Goal: Task Accomplishment & Management: Complete application form

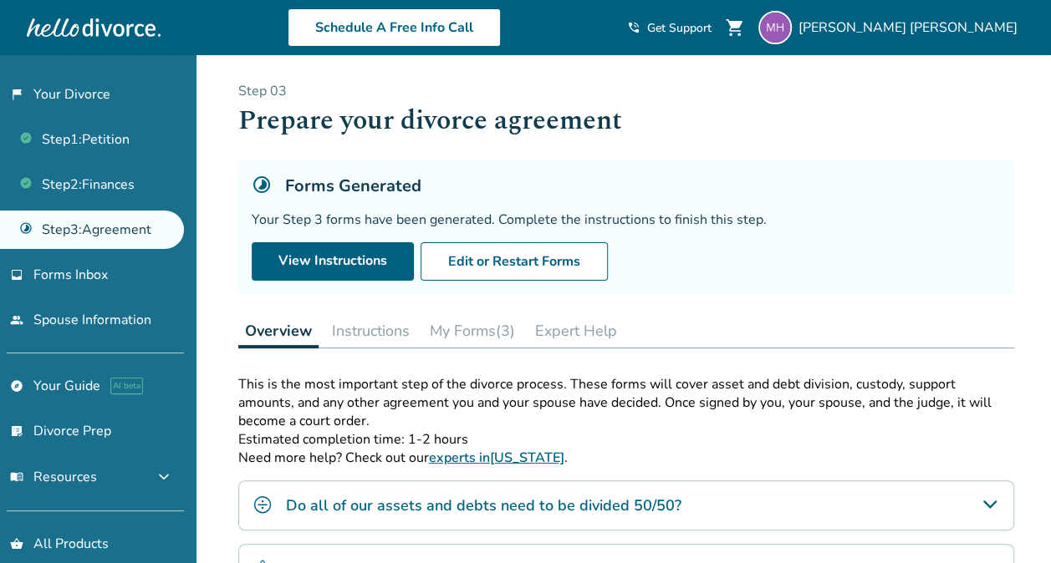
click at [374, 328] on button "Instructions" at bounding box center [370, 330] width 91 height 33
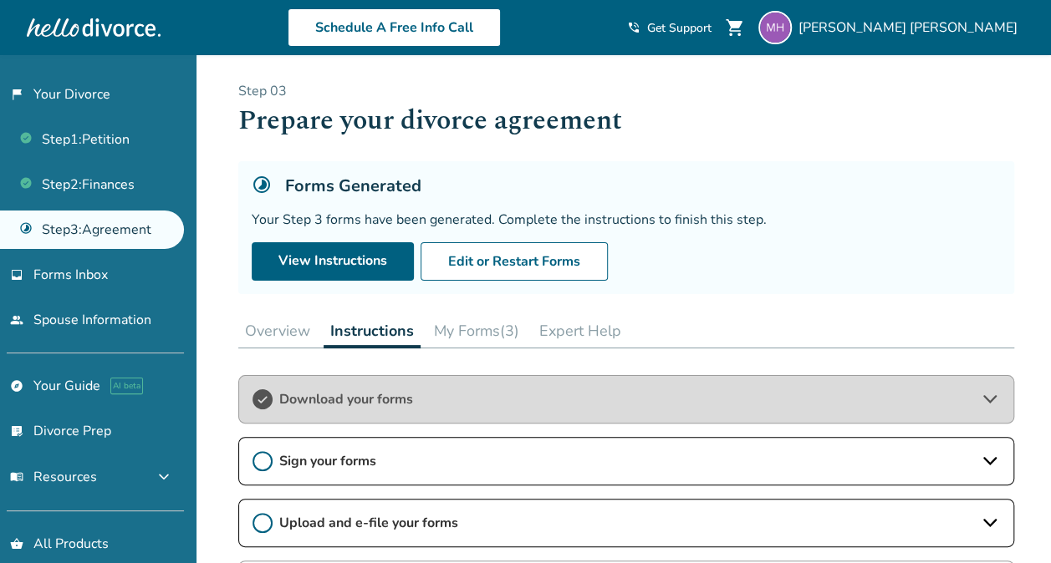
click at [466, 335] on button "My Forms (3)" at bounding box center [476, 330] width 99 height 33
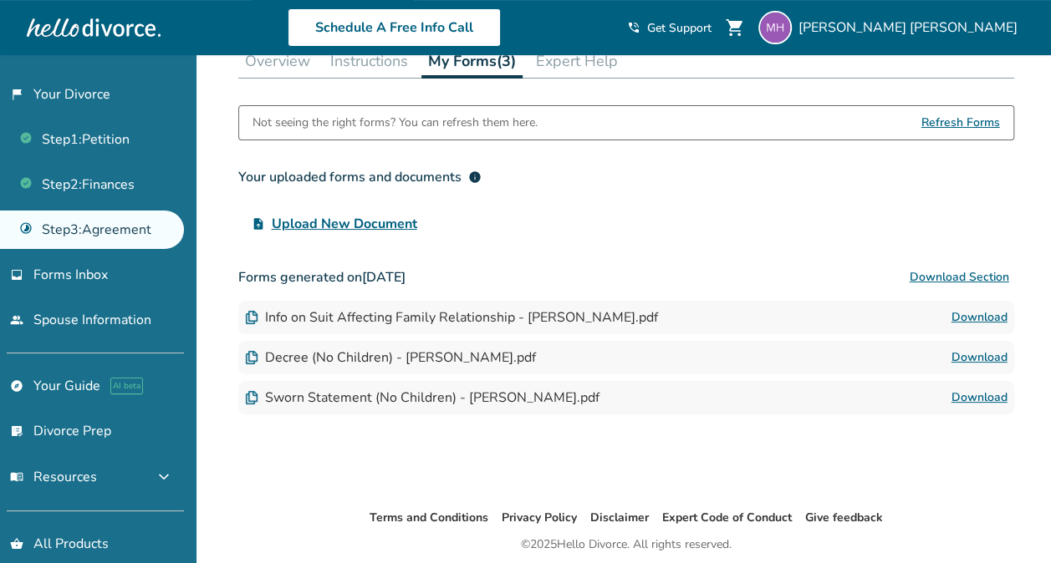
scroll to position [330, 0]
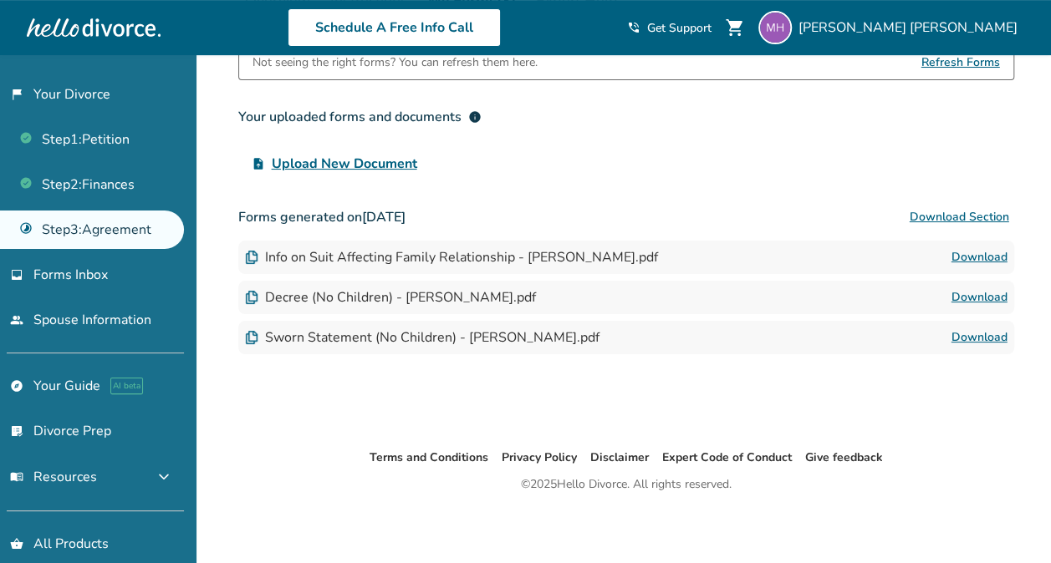
click at [1021, 410] on div "Step 0 3 Prepare your divorce agreement Forms Generated Your Step 3 forms have …" at bounding box center [626, 86] width 802 height 723
click at [981, 289] on link "Download" at bounding box center [979, 298] width 56 height 20
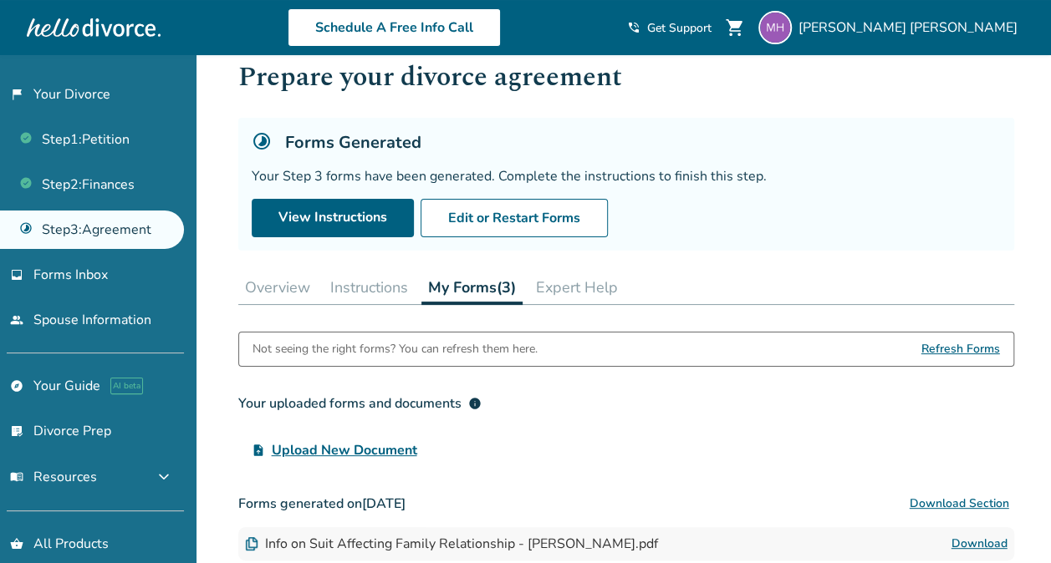
scroll to position [43, 0]
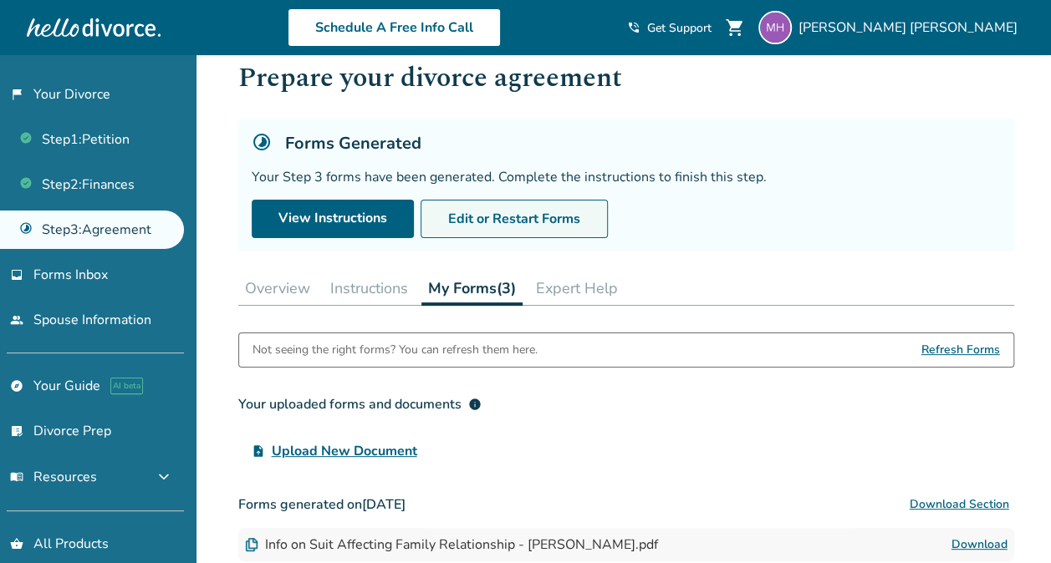
click at [466, 213] on button "Edit or Restart Forms" at bounding box center [513, 219] width 187 height 38
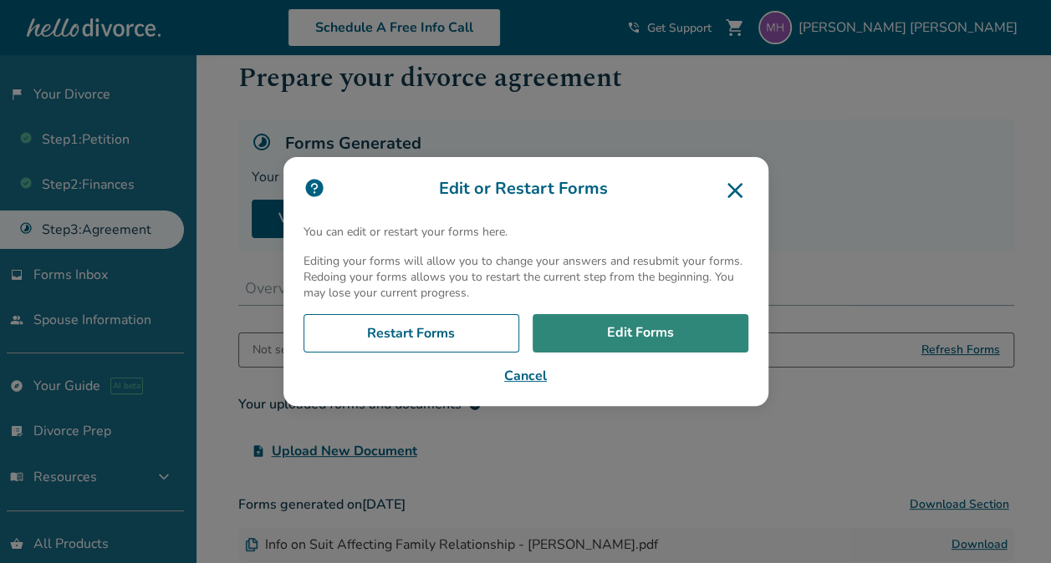
click at [632, 339] on link "Edit Forms" at bounding box center [640, 333] width 216 height 38
